Goal: Task Accomplishment & Management: Use online tool/utility

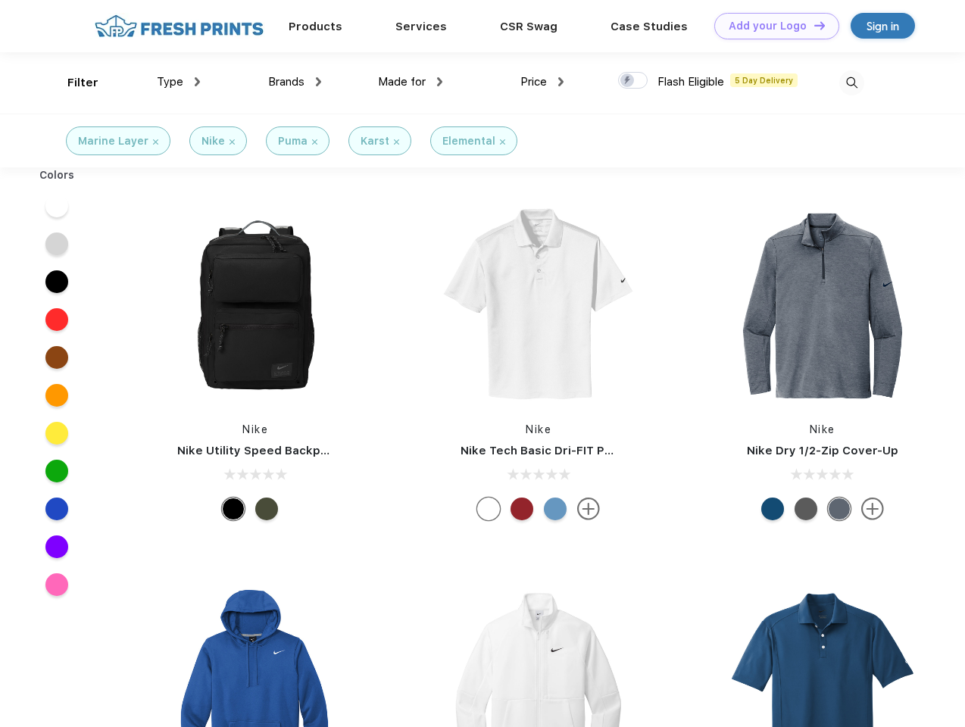
scroll to position [1, 0]
click at [771, 26] on link "Add your Logo Design Tool" at bounding box center [776, 26] width 125 height 27
click at [0, 0] on div "Design Tool" at bounding box center [0, 0] width 0 height 0
click at [813, 25] on link "Add your Logo Design Tool" at bounding box center [776, 26] width 125 height 27
click at [73, 83] on div "Filter" at bounding box center [82, 82] width 31 height 17
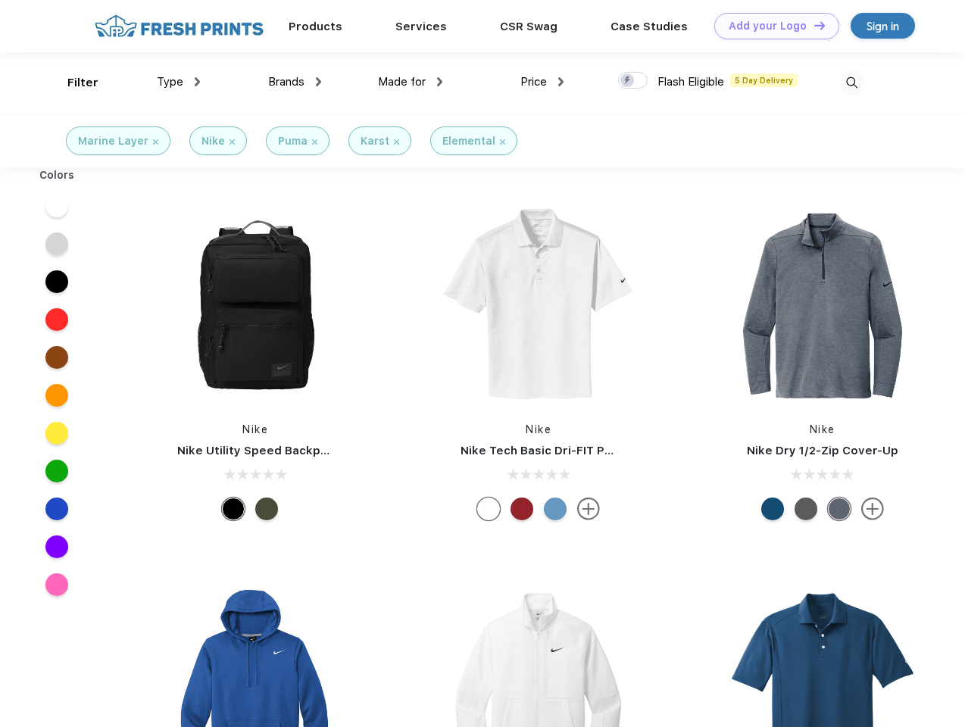
click at [179, 82] on span "Type" at bounding box center [170, 82] width 27 height 14
click at [295, 82] on span "Brands" at bounding box center [286, 82] width 36 height 14
click at [411, 82] on span "Made for" at bounding box center [402, 82] width 48 height 14
click at [542, 82] on span "Price" at bounding box center [533, 82] width 27 height 14
click at [633, 81] on div at bounding box center [633, 80] width 30 height 17
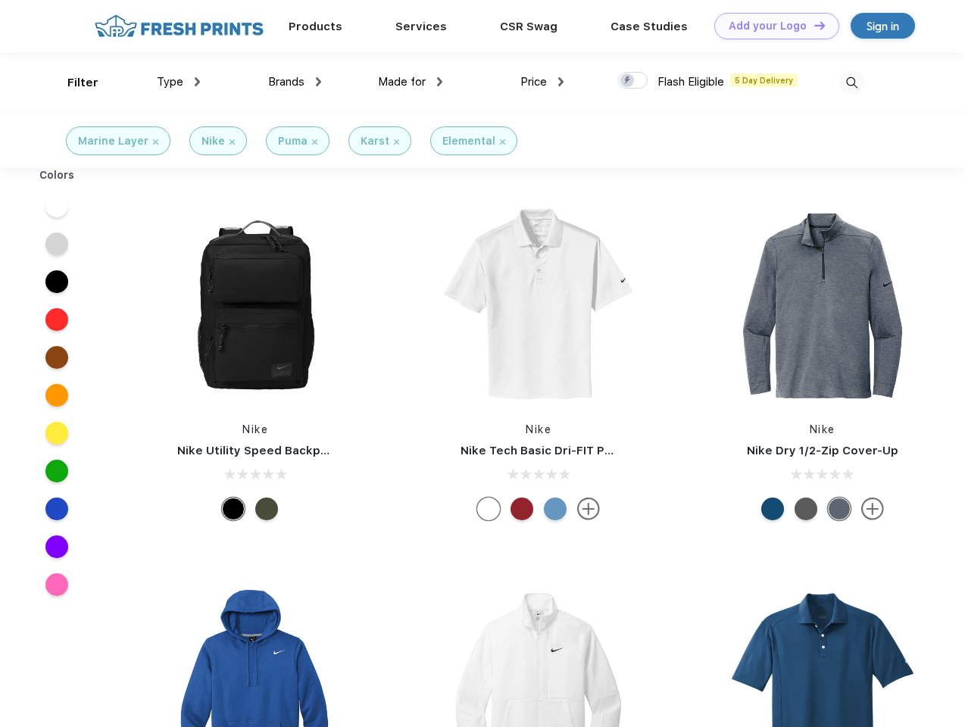
click at [628, 81] on input "checkbox" at bounding box center [623, 76] width 10 height 10
click at [851, 83] on img at bounding box center [851, 82] width 25 height 25
